Goal: Task Accomplishment & Management: Use online tool/utility

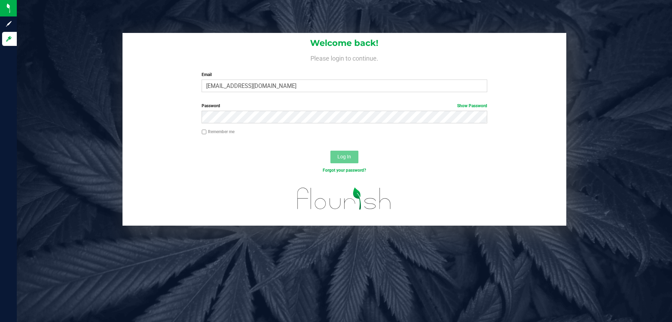
type input "ligarcia@liveparallel.com"
click at [331, 151] on button "Log In" at bounding box center [345, 157] width 28 height 13
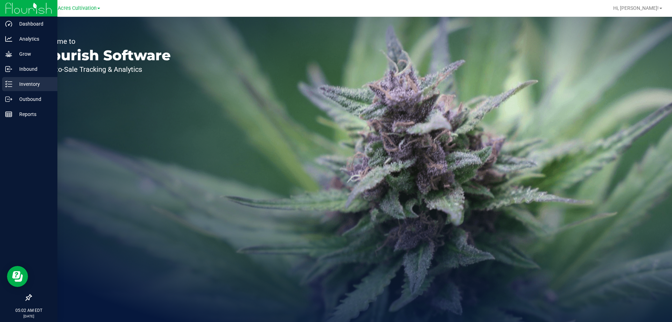
click at [26, 79] on div "Inventory" at bounding box center [29, 84] width 55 height 14
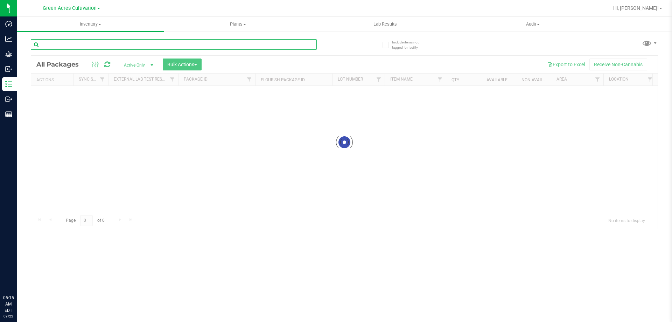
click at [179, 44] on input "text" at bounding box center [174, 44] width 286 height 11
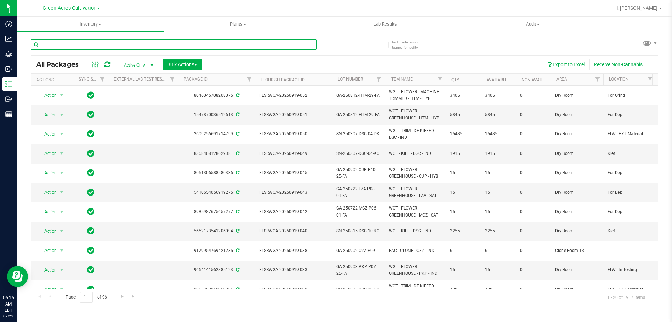
paste input "0909-HYB-DW-01"
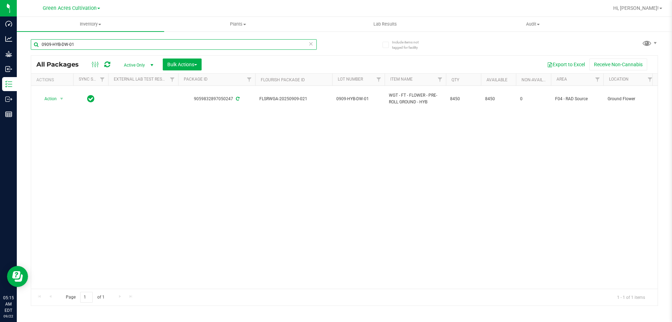
type input "0909-HYB-DW-01"
click at [309, 43] on icon at bounding box center [311, 43] width 5 height 8
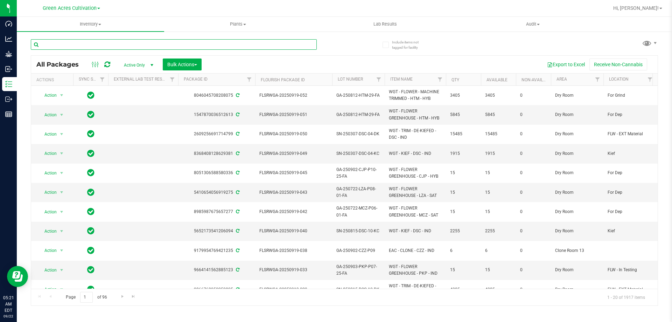
click at [161, 42] on input "text" at bounding box center [174, 44] width 286 height 11
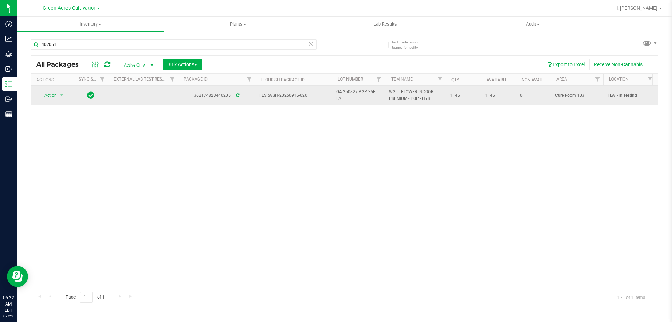
drag, startPoint x: 260, startPoint y: 95, endPoint x: 472, endPoint y: 98, distance: 211.9
copy tr "FLSRWSH-20250915-020 GA-250827-PGP-35E-FA WGT - FLOWER INDOOR PREMIUM - PGP - H…"
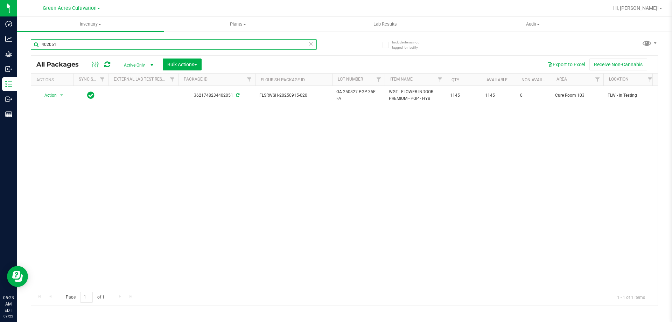
click at [123, 43] on input "402051" at bounding box center [174, 44] width 286 height 11
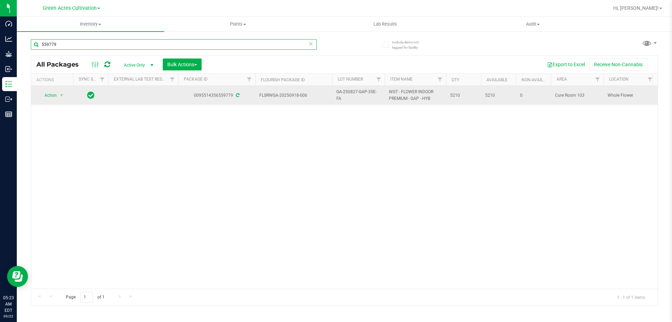
type input "559779"
drag, startPoint x: 260, startPoint y: 95, endPoint x: 470, endPoint y: 93, distance: 209.8
copy tr "FLSRWGA-20250918-006 GA-250827-GAP-35E-FA WGT - FLOWER INDOOR PREMIUM - GAP - H…"
click at [61, 95] on span "select" at bounding box center [62, 95] width 6 height 6
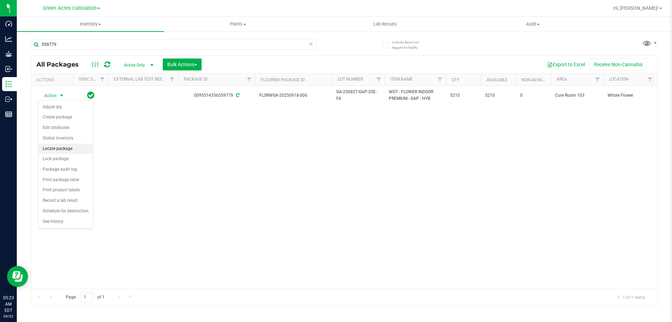
click at [62, 147] on li "Locate package" at bounding box center [66, 149] width 54 height 11
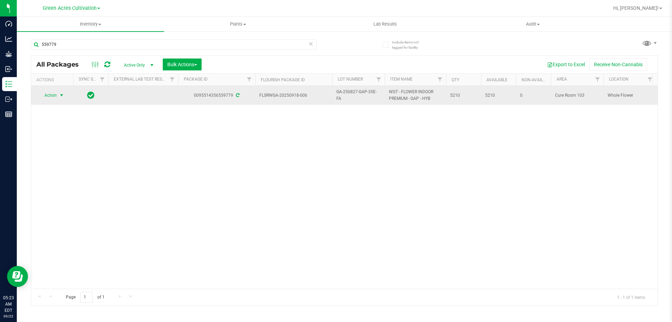
click at [60, 95] on span "select" at bounding box center [62, 95] width 6 height 6
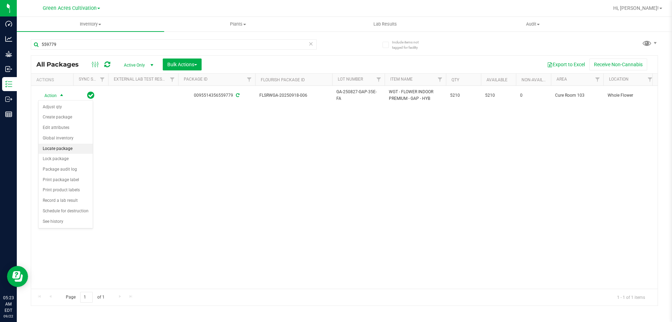
click at [53, 150] on li "Locate package" at bounding box center [66, 149] width 54 height 11
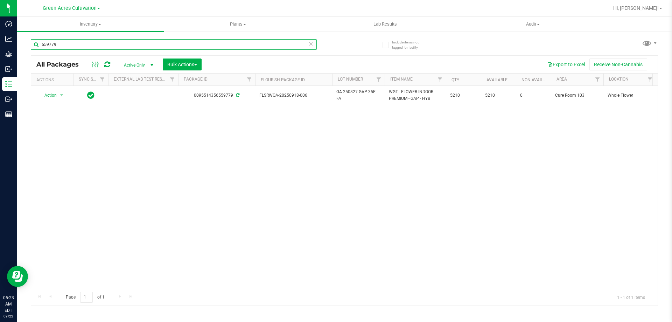
click at [145, 48] on input "559779" at bounding box center [174, 44] width 286 height 11
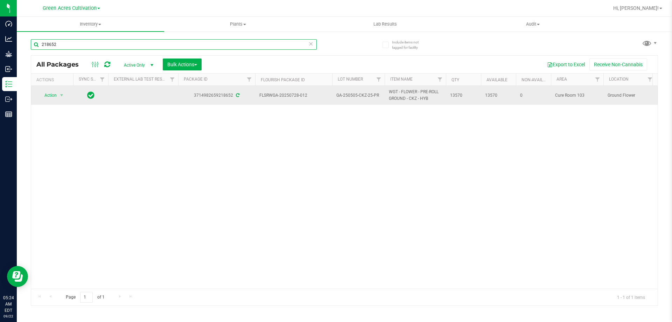
type input "218652"
drag, startPoint x: 260, startPoint y: 93, endPoint x: 465, endPoint y: 95, distance: 204.9
copy tr "FLSRWGA-20250728-012 GA-250505-CKZ-25-PR WGT - FLOWER - PRE-ROLL GROUND - CKZ -…"
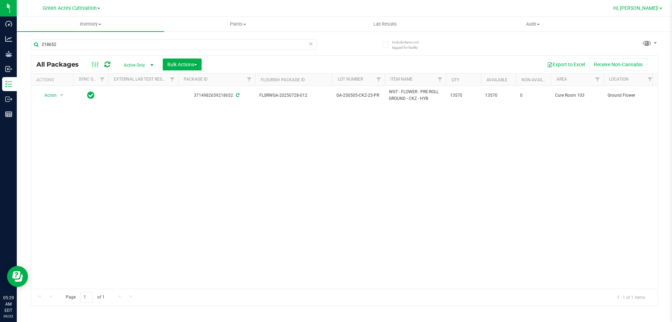
click at [638, 5] on span "Hi, [PERSON_NAME]!" at bounding box center [637, 8] width 46 height 6
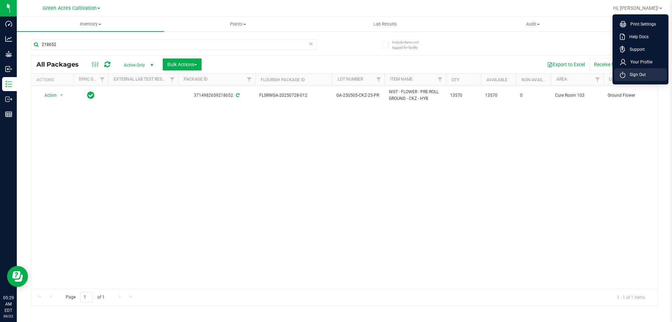
click at [639, 74] on span "Sign Out" at bounding box center [636, 74] width 20 height 7
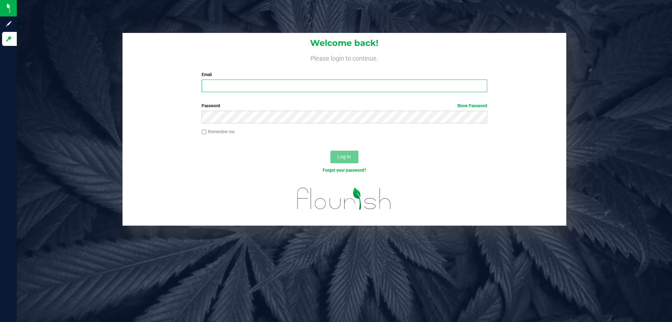
click at [343, 83] on input "Email" at bounding box center [344, 85] width 285 height 13
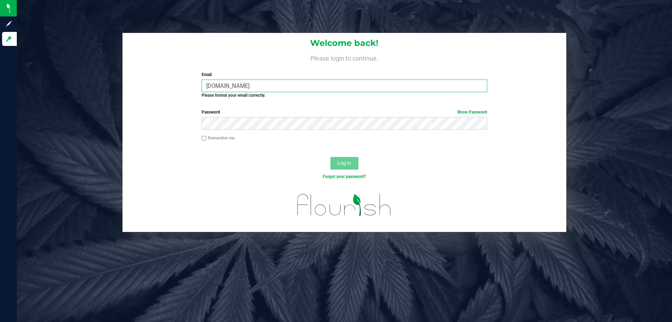
click at [234, 88] on input "[DOMAIN_NAME]" at bounding box center [344, 85] width 285 height 13
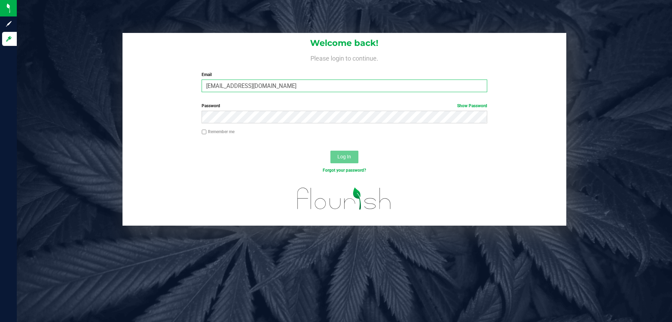
type input "[EMAIL_ADDRESS][DOMAIN_NAME]"
click at [331, 151] on button "Log In" at bounding box center [345, 157] width 28 height 13
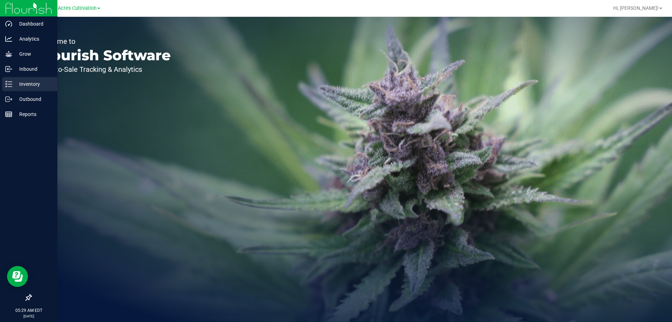
click at [23, 83] on p "Inventory" at bounding box center [33, 84] width 42 height 8
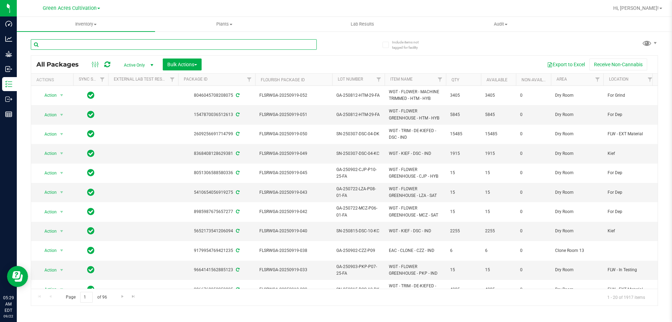
click at [156, 46] on input "text" at bounding box center [174, 44] width 286 height 11
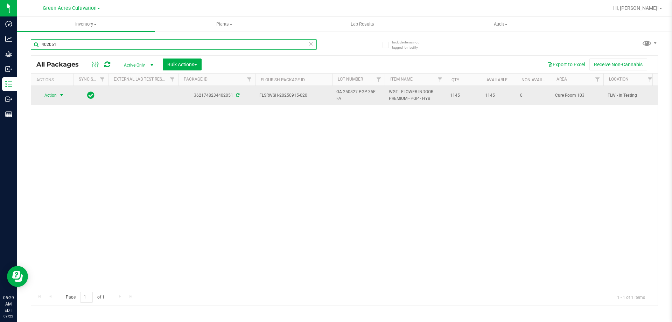
type input "402051"
click at [55, 90] on td "Action Action Adjust qty Create package Edit attributes Global inventory Locate…" at bounding box center [52, 95] width 42 height 19
click at [59, 90] on td "Action Action Adjust qty Create package Edit attributes Global inventory Locate…" at bounding box center [52, 95] width 42 height 19
click at [55, 96] on span "Action" at bounding box center [47, 95] width 19 height 10
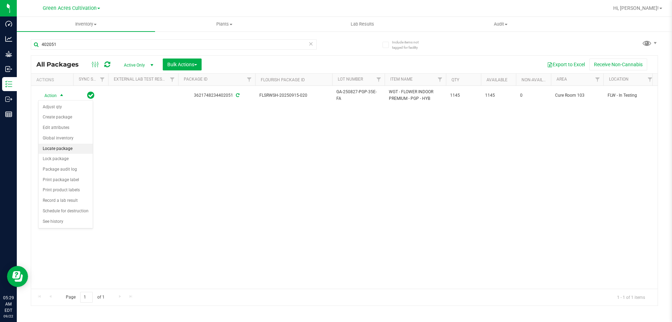
click at [51, 146] on li "Locate package" at bounding box center [66, 149] width 54 height 11
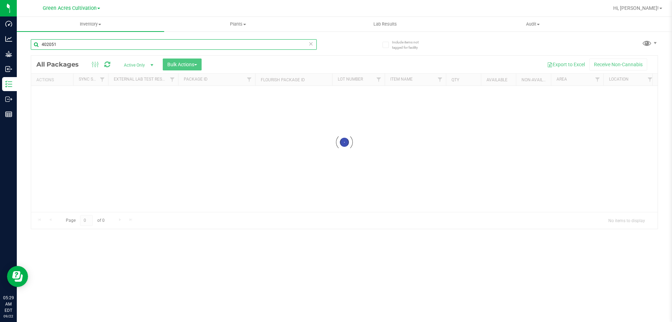
click at [224, 44] on input "402051" at bounding box center [174, 44] width 286 height 11
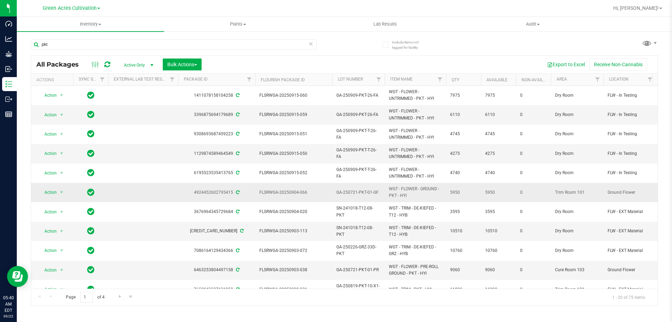
drag, startPoint x: 397, startPoint y: 195, endPoint x: 388, endPoint y: 189, distance: 10.6
click at [388, 189] on td "WGT - FLOWER - GROUND - PKT - HYI" at bounding box center [415, 192] width 61 height 19
copy span "WGT - FLOWER - GROUND - PKT"
click at [150, 47] on input "pkt" at bounding box center [174, 44] width 286 height 11
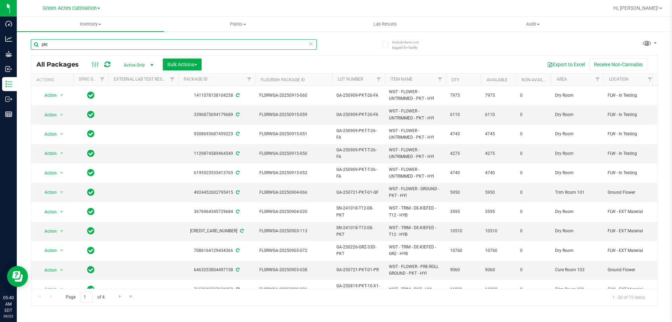
paste input "WGT - FLOWER - GROUND - PKT"
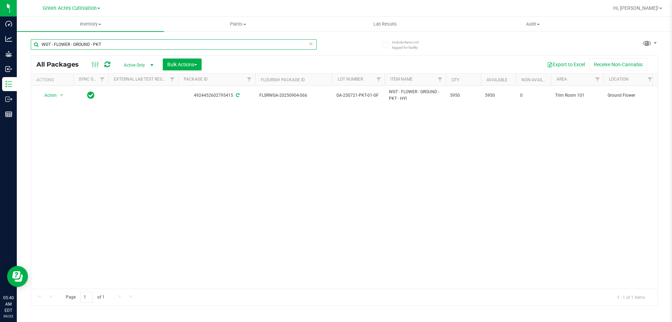
click at [127, 42] on input "WGT - FLOWER - GROUND - PKT" at bounding box center [174, 44] width 286 height 11
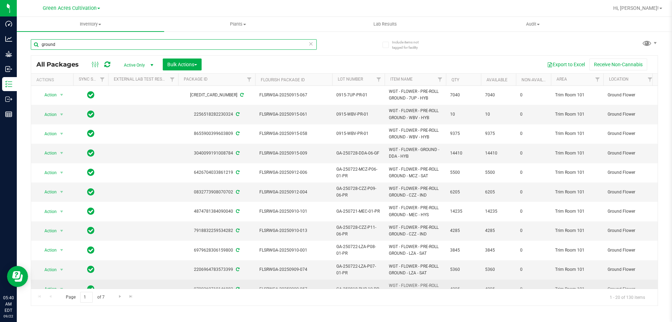
scroll to position [36, 0]
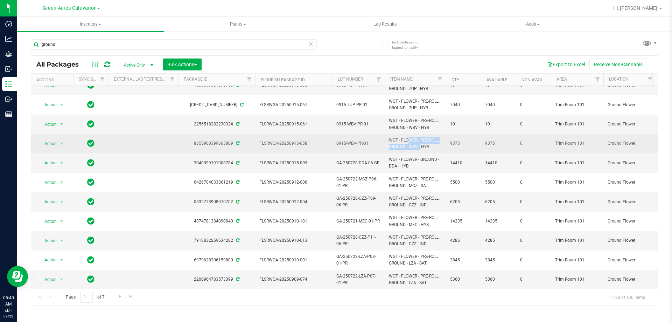
drag, startPoint x: 404, startPoint y: 147, endPoint x: 388, endPoint y: 141, distance: 17.6
click at [388, 141] on td "WGT - FLOWER - PRE-ROLL GROUND - WBV - HYB" at bounding box center [415, 143] width 61 height 19
copy span "WGT - FLOWER - PRE-ROLL GROUN"
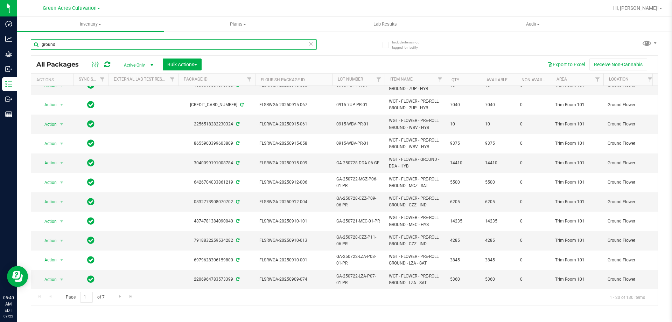
click at [174, 42] on input "ground" at bounding box center [174, 44] width 286 height 11
paste input "WGT - FLOWER - PRE-ROLL GROUN"
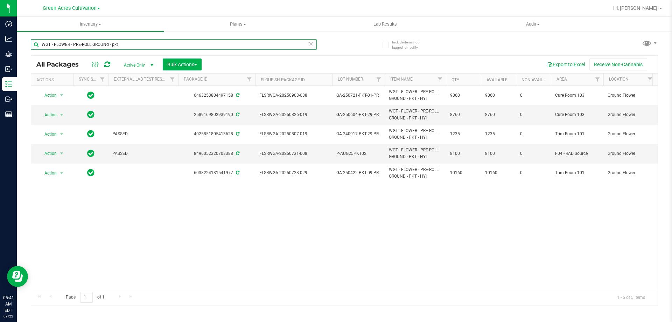
type input "WGT - FLOWER - PRE-ROLL GROUNd - pkt"
drag, startPoint x: 124, startPoint y: 240, endPoint x: 115, endPoint y: 235, distance: 10.1
click at [123, 240] on div "Action Action Adjust qty Create package Edit attributes Global inventory Locate…" at bounding box center [344, 187] width 627 height 203
click at [263, 251] on div "Action Action Adjust qty Create package Edit attributes Global inventory Locate…" at bounding box center [344, 187] width 627 height 203
